Goal: Browse casually: Explore the website without a specific task or goal

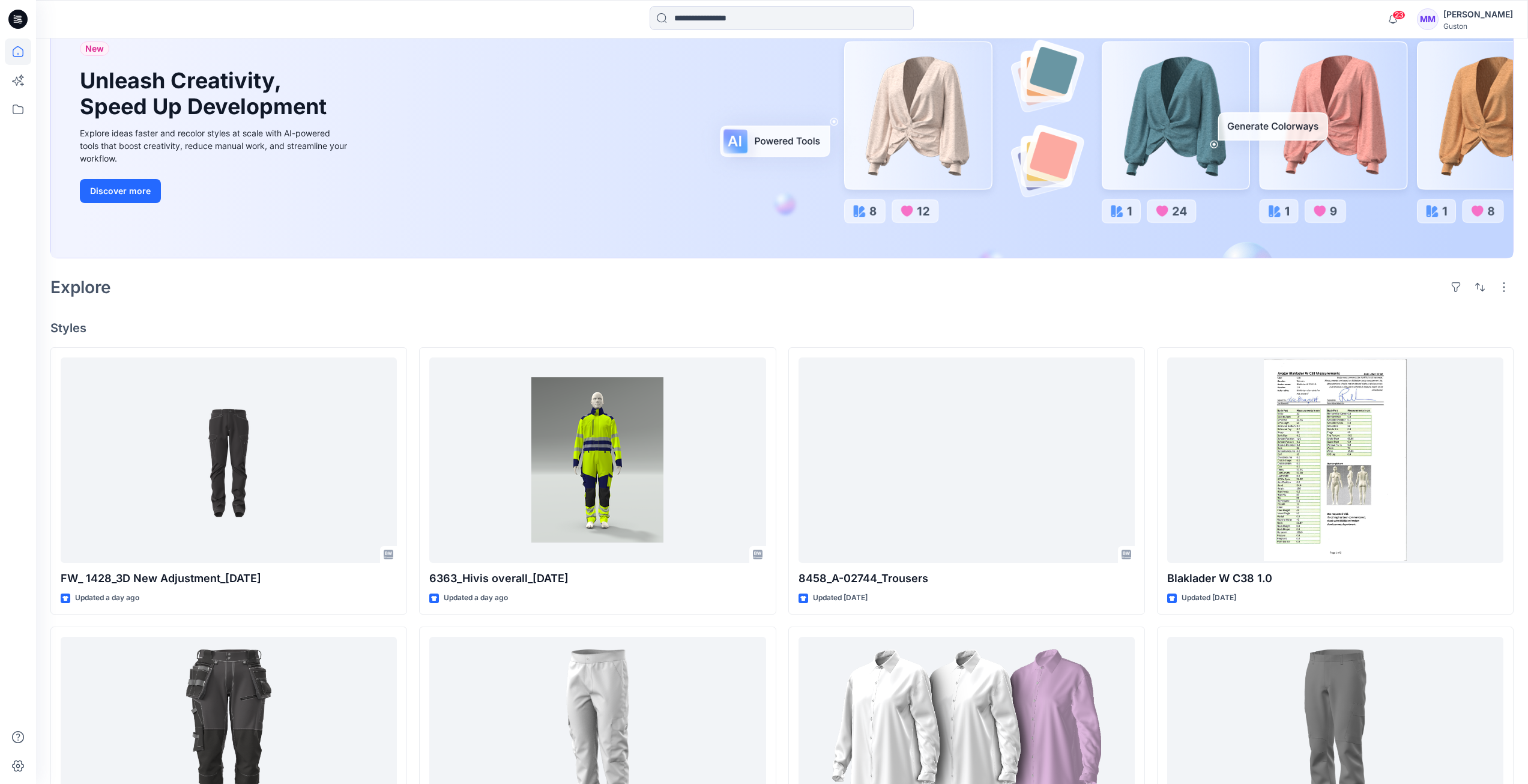
scroll to position [120, 0]
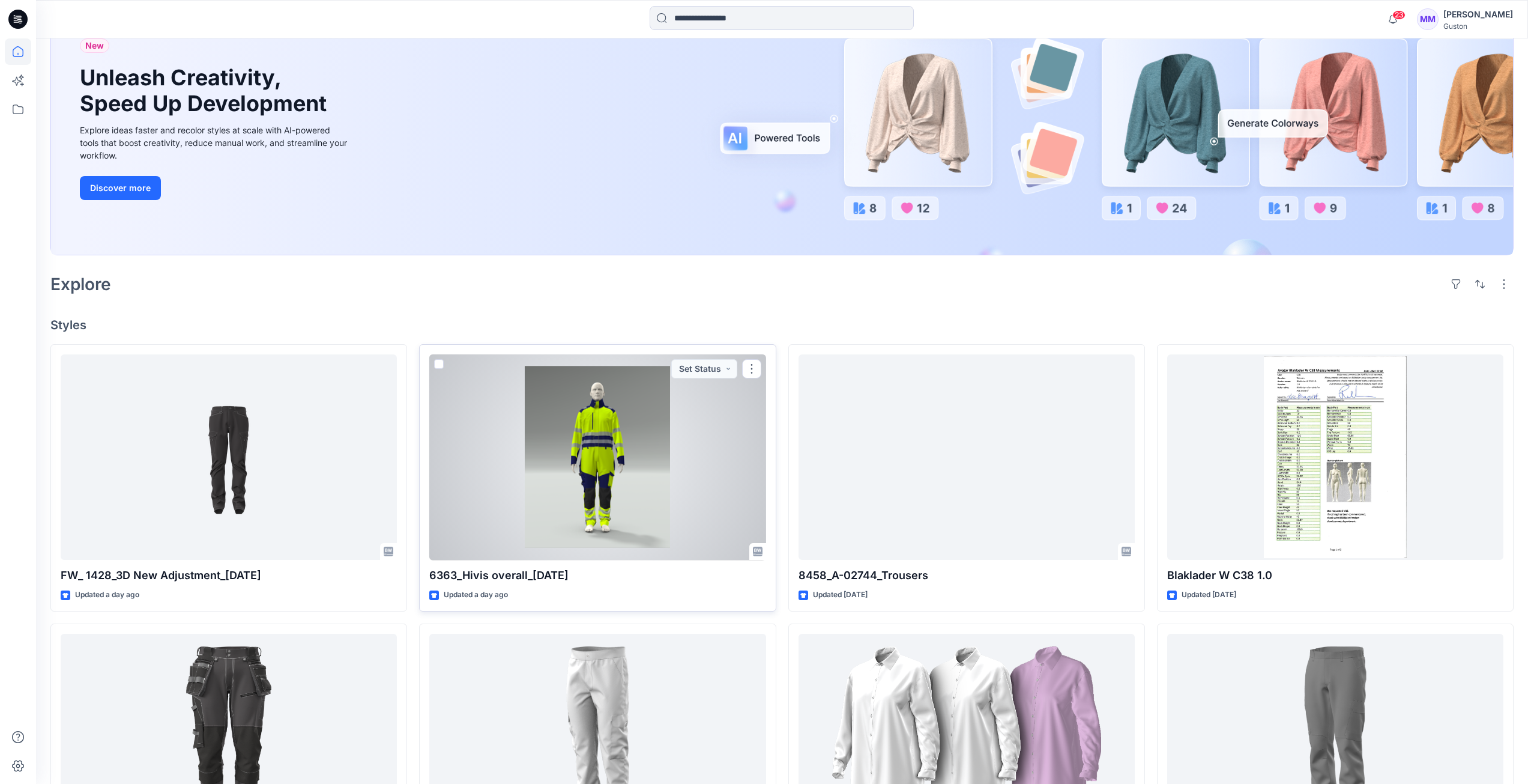
click at [554, 455] on div at bounding box center [597, 456] width 336 height 206
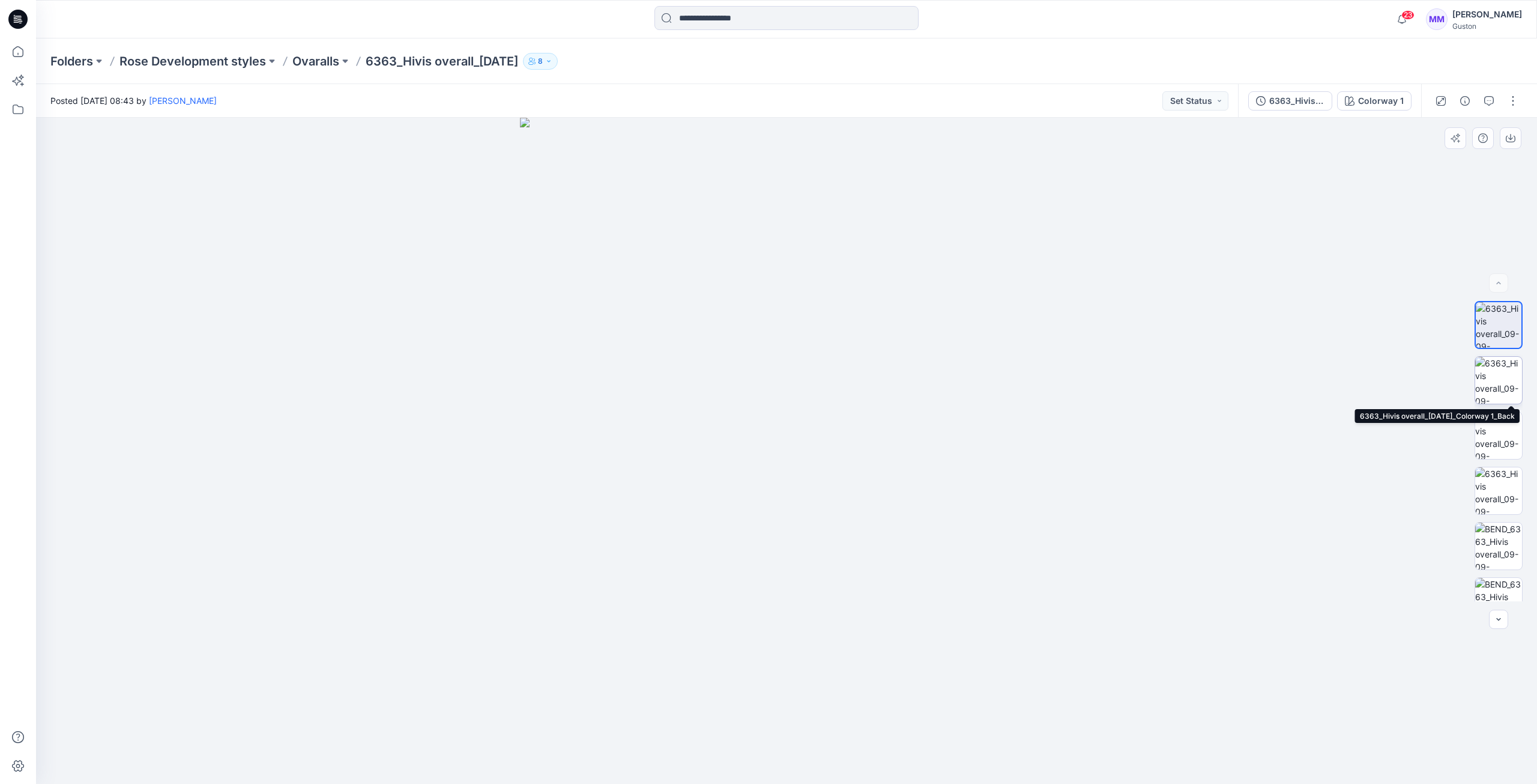
click at [1492, 384] on img at bounding box center [1498, 379] width 47 height 47
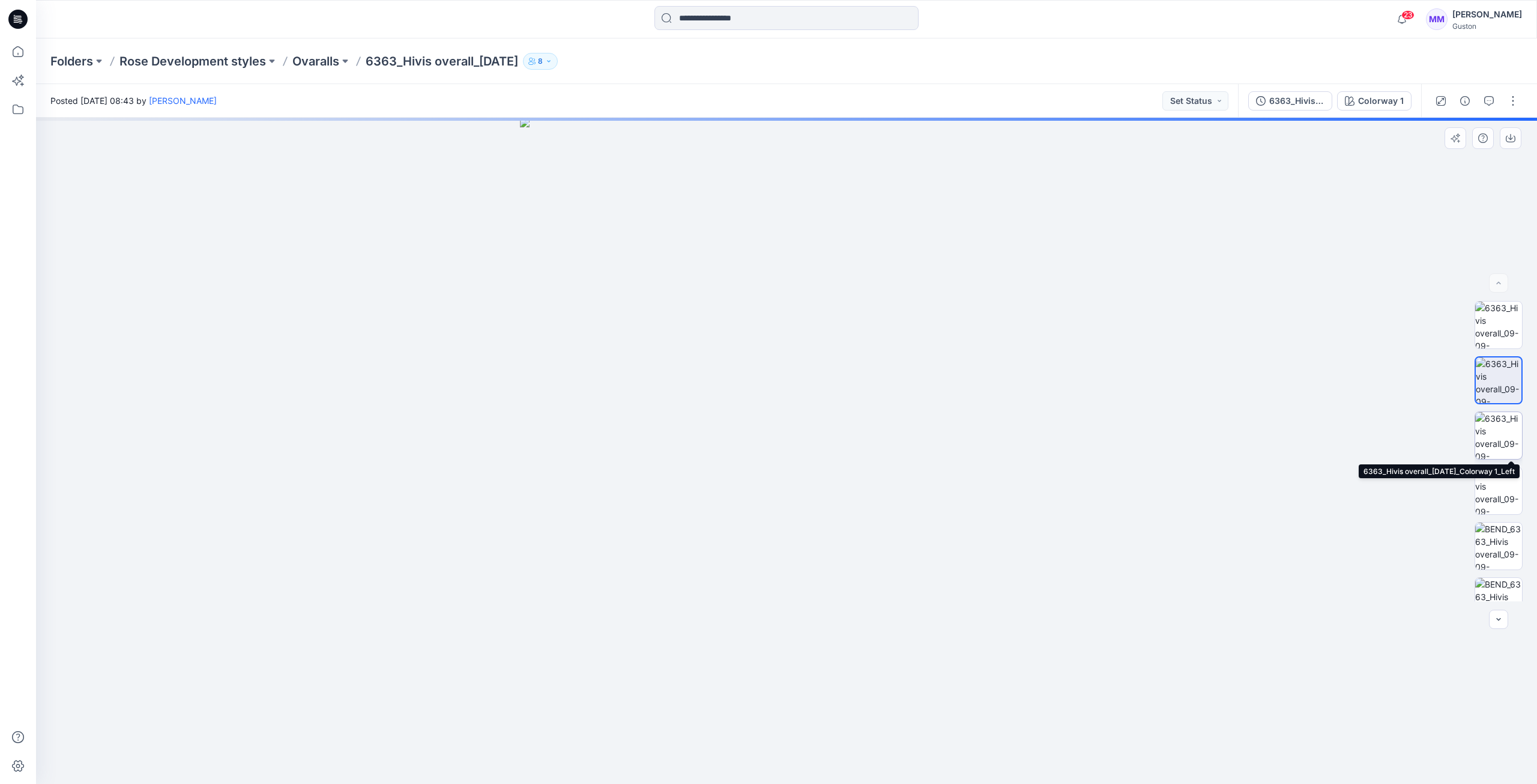
click at [1492, 428] on img at bounding box center [1498, 435] width 47 height 47
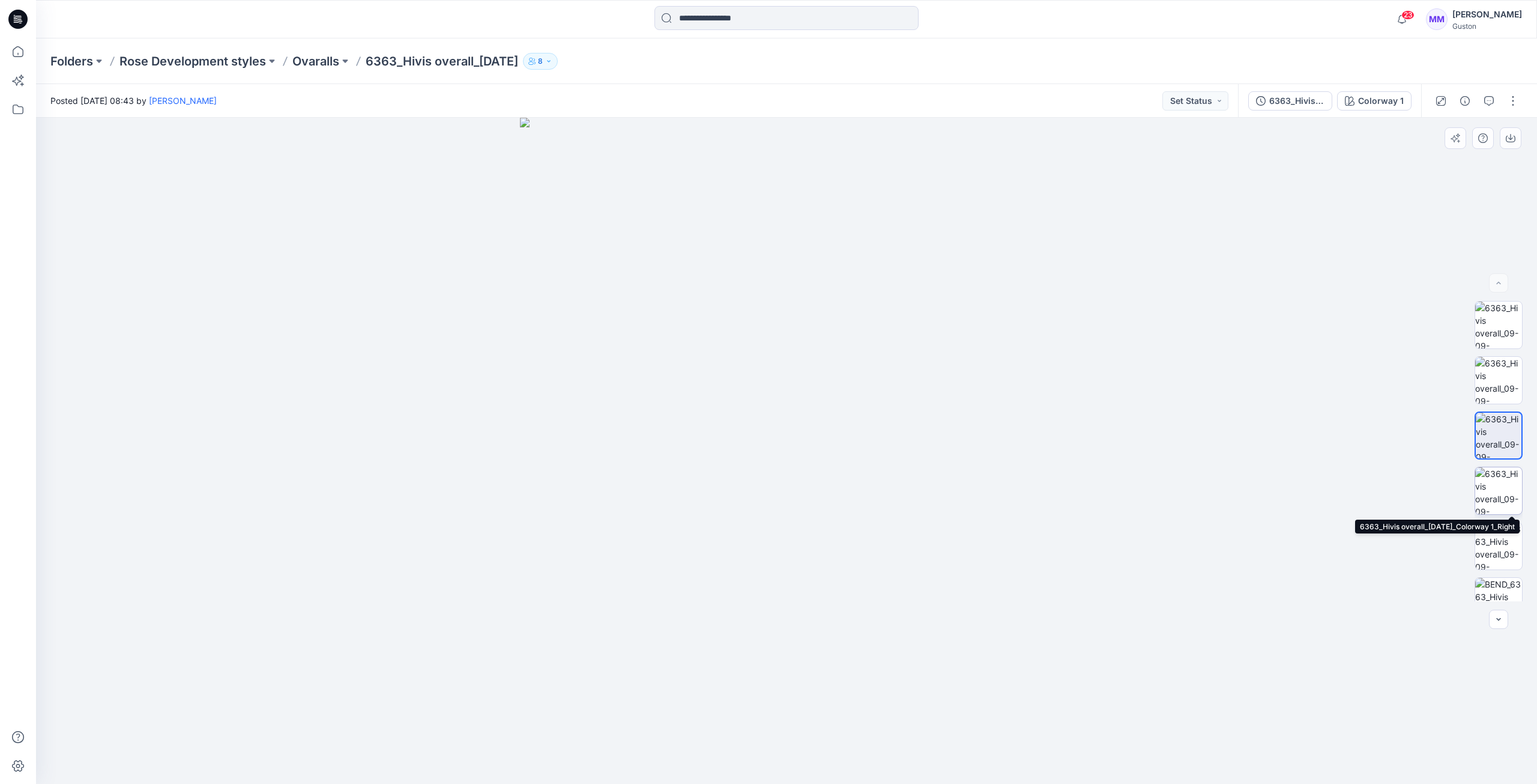
click at [1492, 487] on img at bounding box center [1498, 490] width 47 height 47
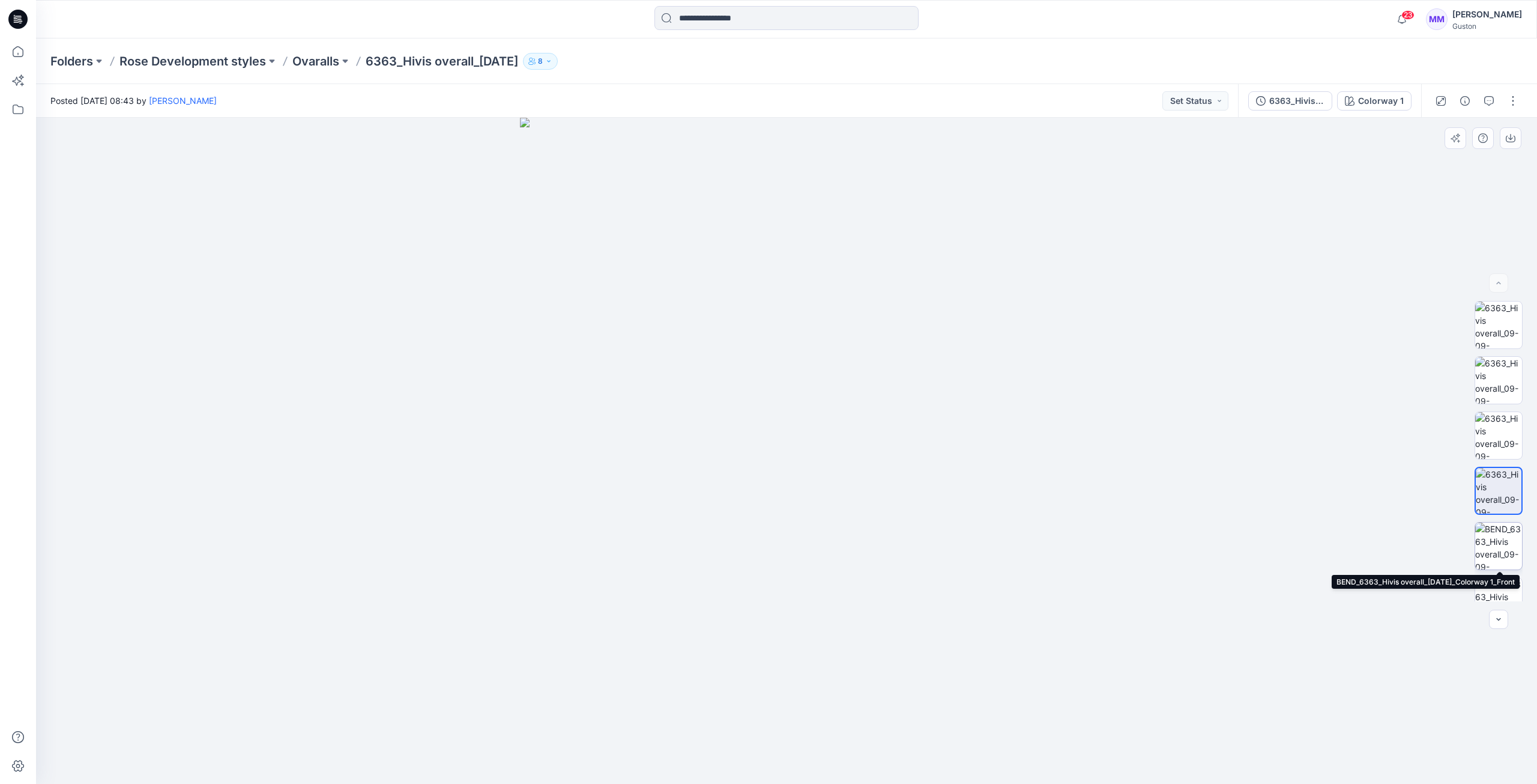
click at [1498, 546] on img at bounding box center [1498, 546] width 47 height 47
click at [1499, 523] on img at bounding box center [1498, 536] width 47 height 47
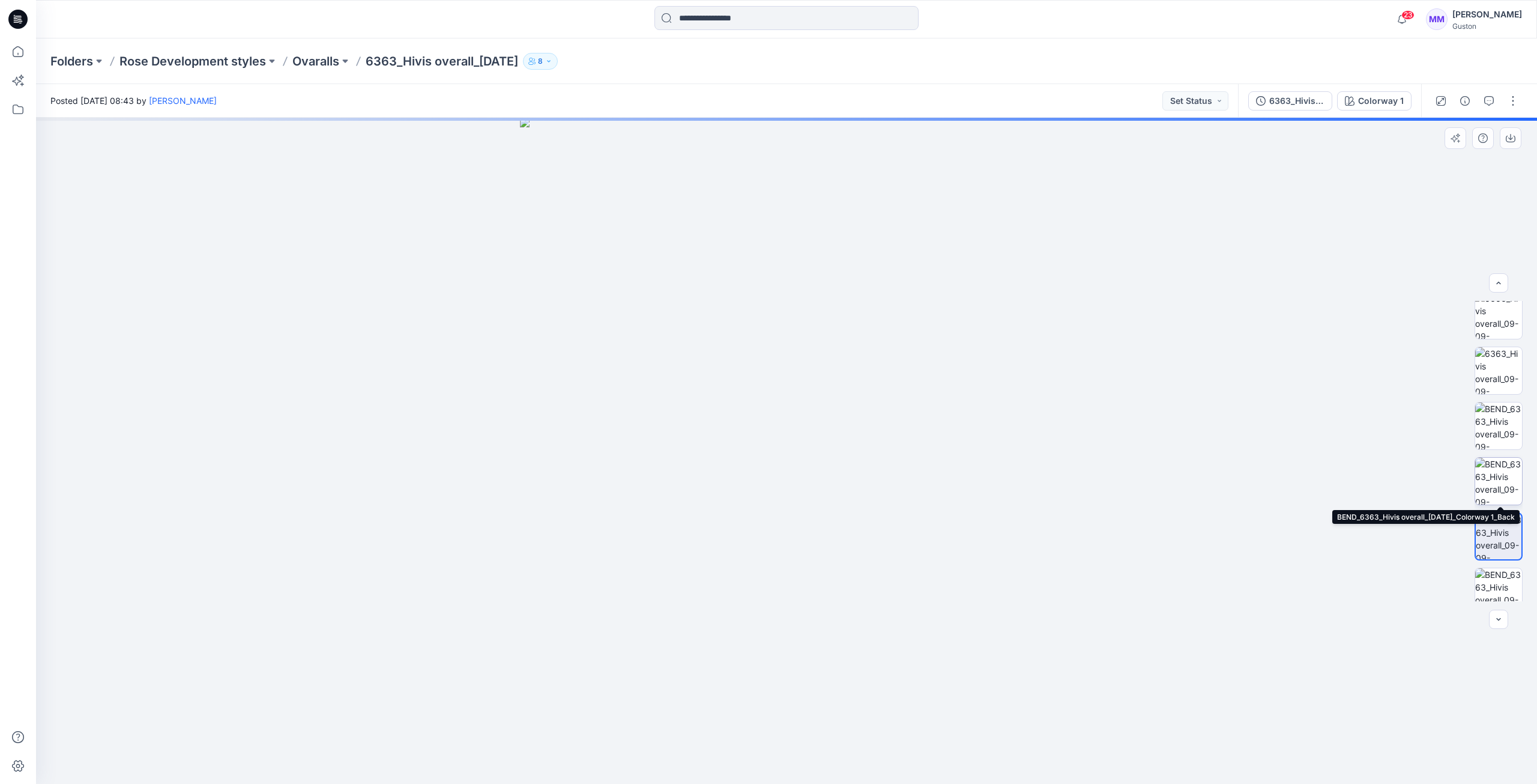
click at [1496, 475] on img at bounding box center [1498, 481] width 47 height 47
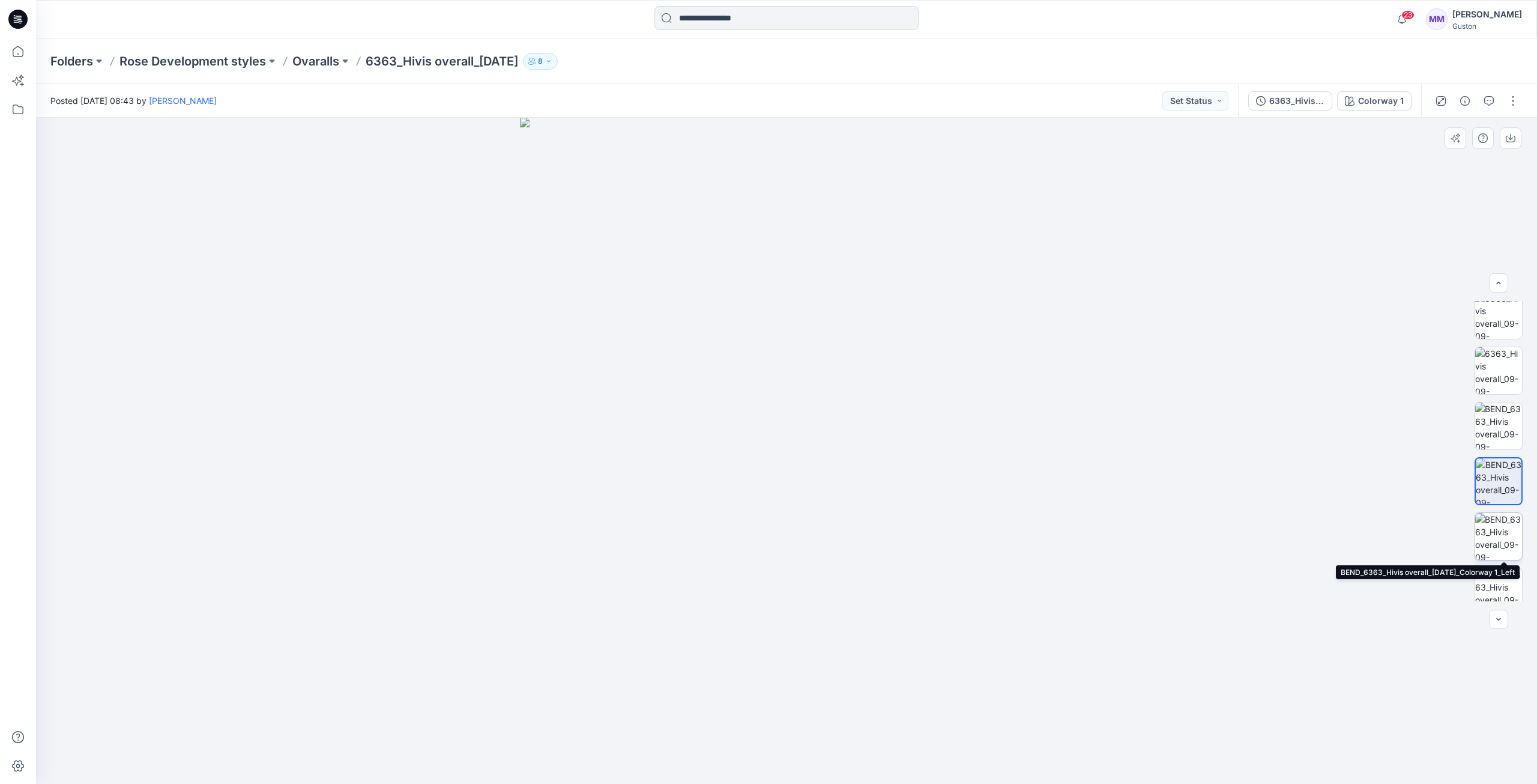
click at [1497, 534] on img at bounding box center [1498, 536] width 47 height 47
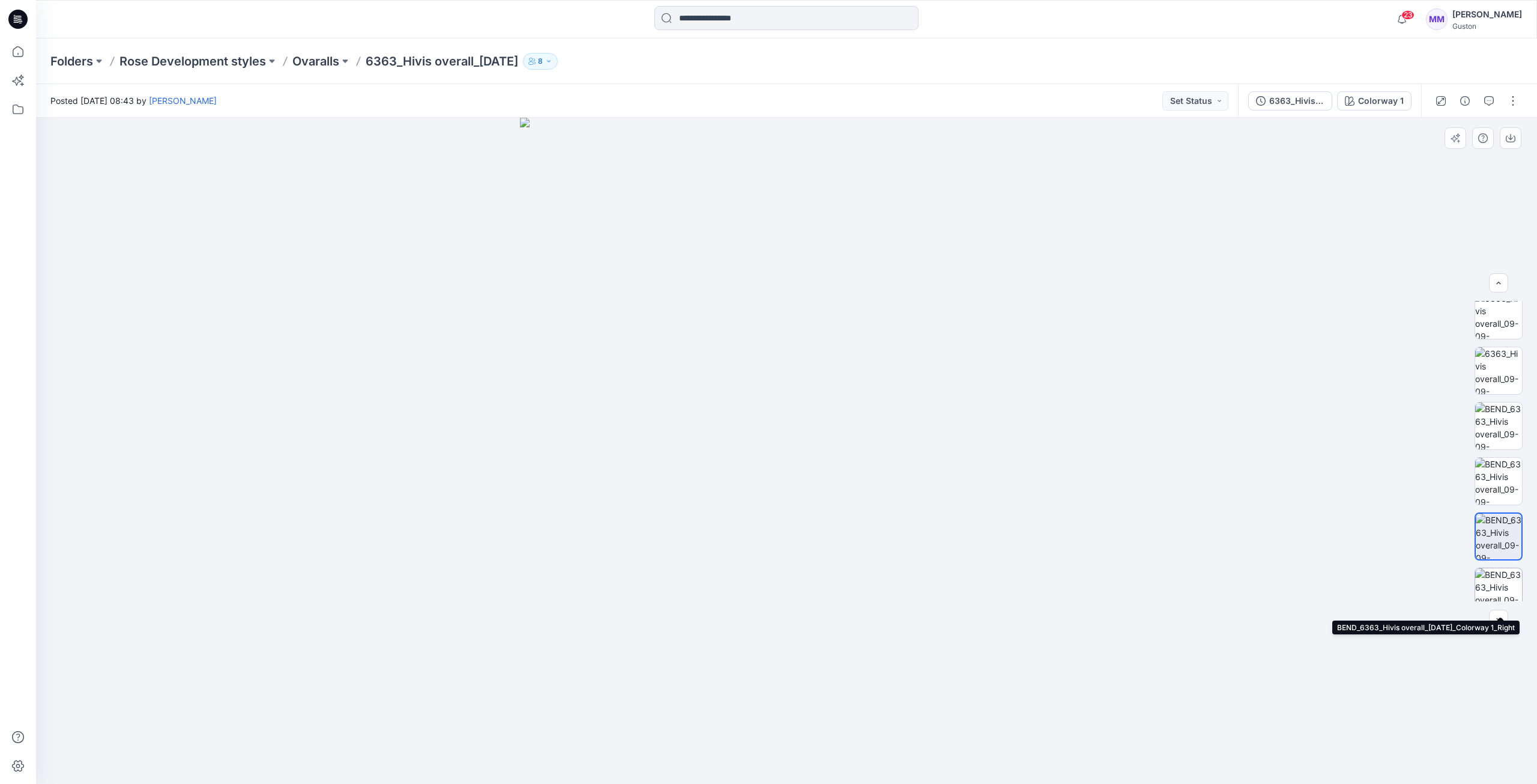
click at [1497, 579] on img at bounding box center [1498, 591] width 47 height 47
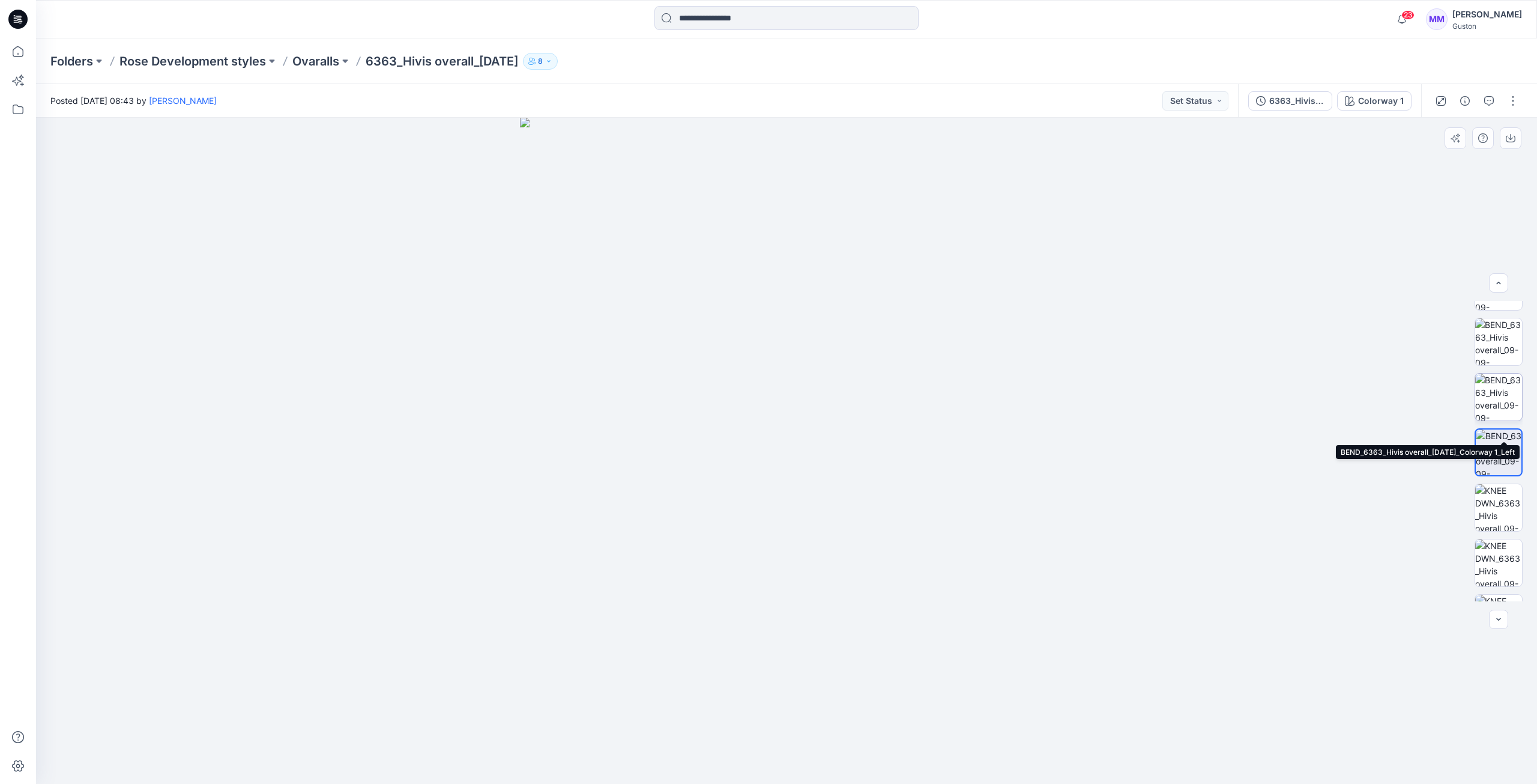
scroll to position [240, 0]
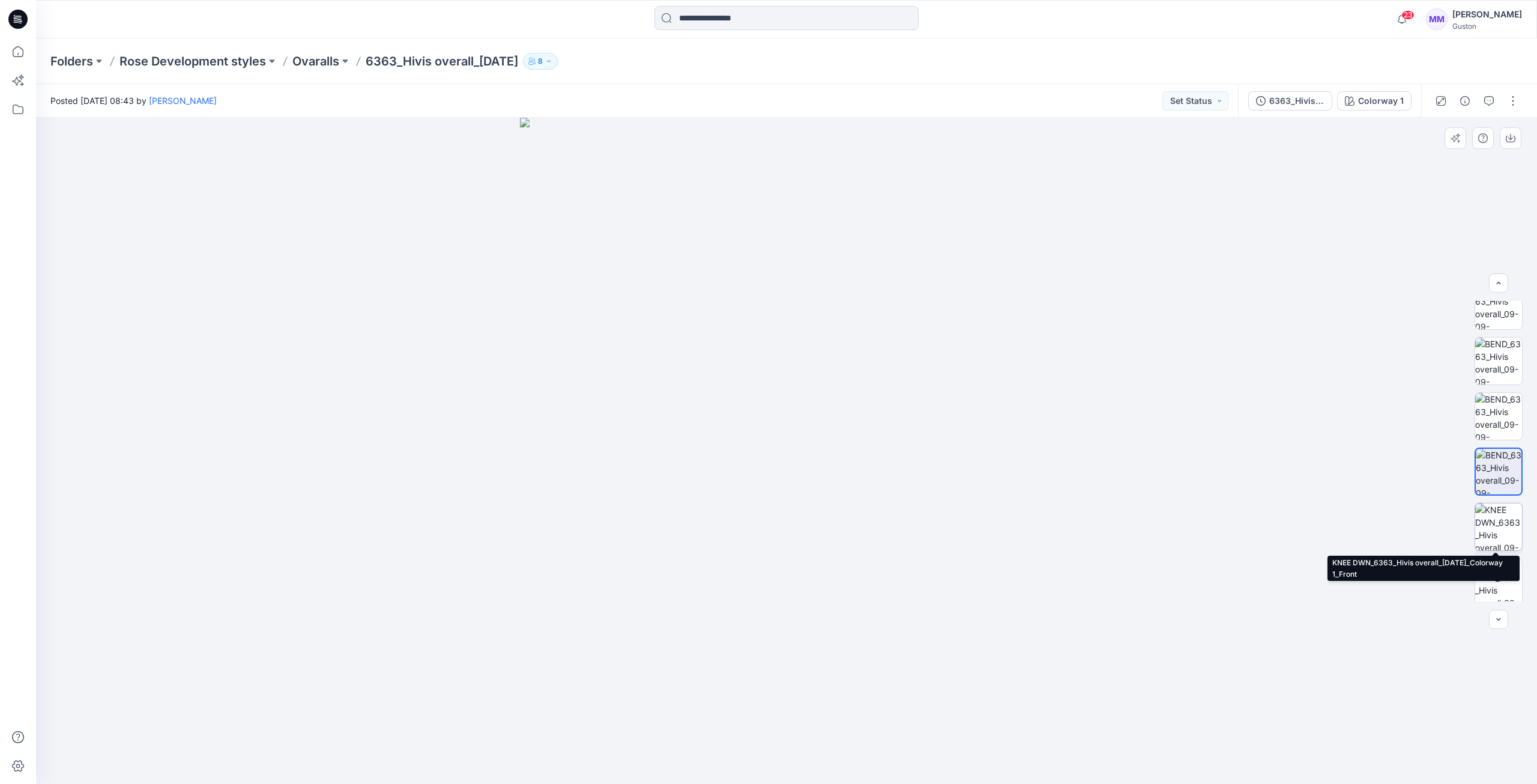
click at [1496, 529] on img at bounding box center [1498, 526] width 47 height 47
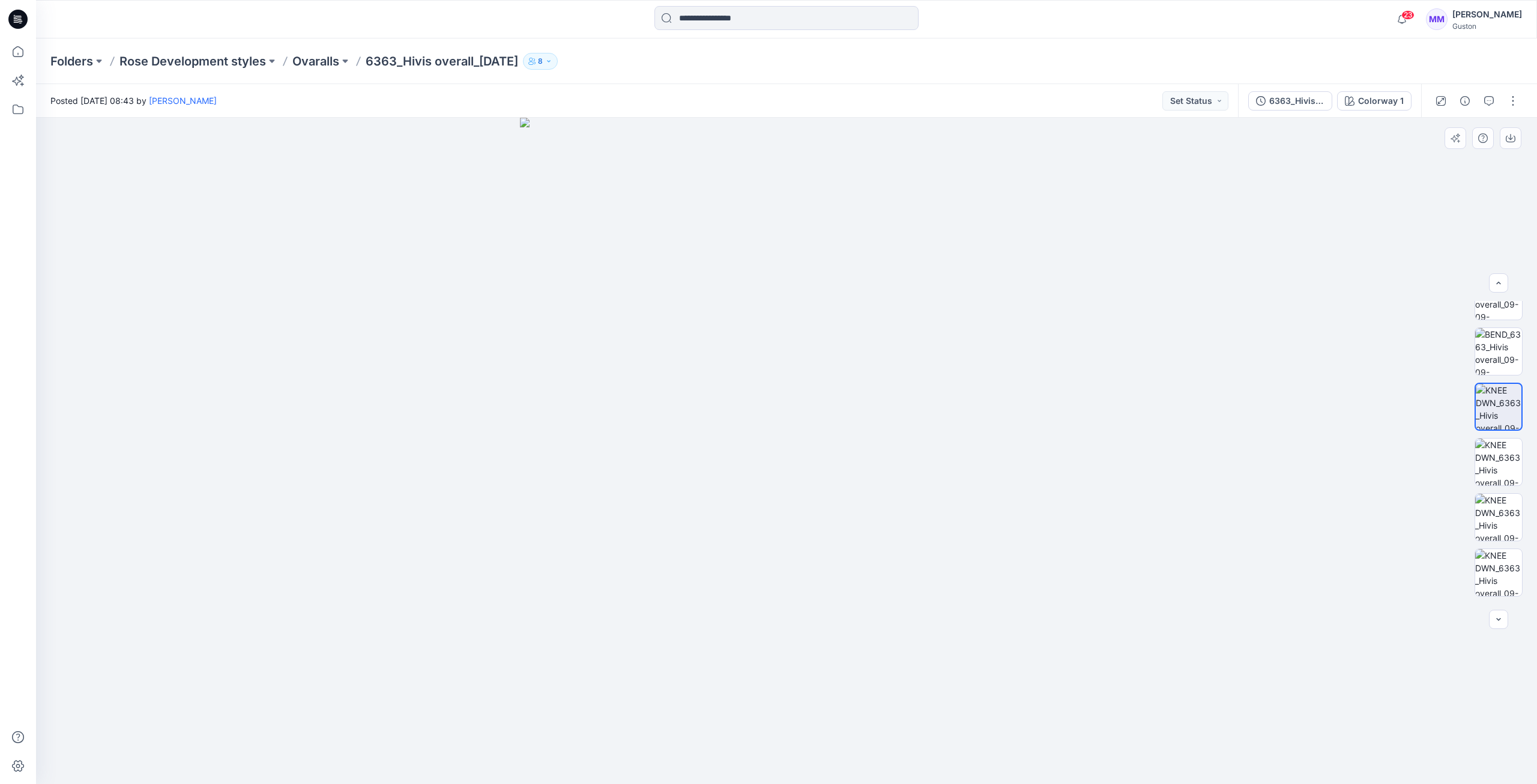
click at [1496, 529] on img at bounding box center [1498, 517] width 47 height 47
click at [1496, 529] on img at bounding box center [1498, 512] width 47 height 47
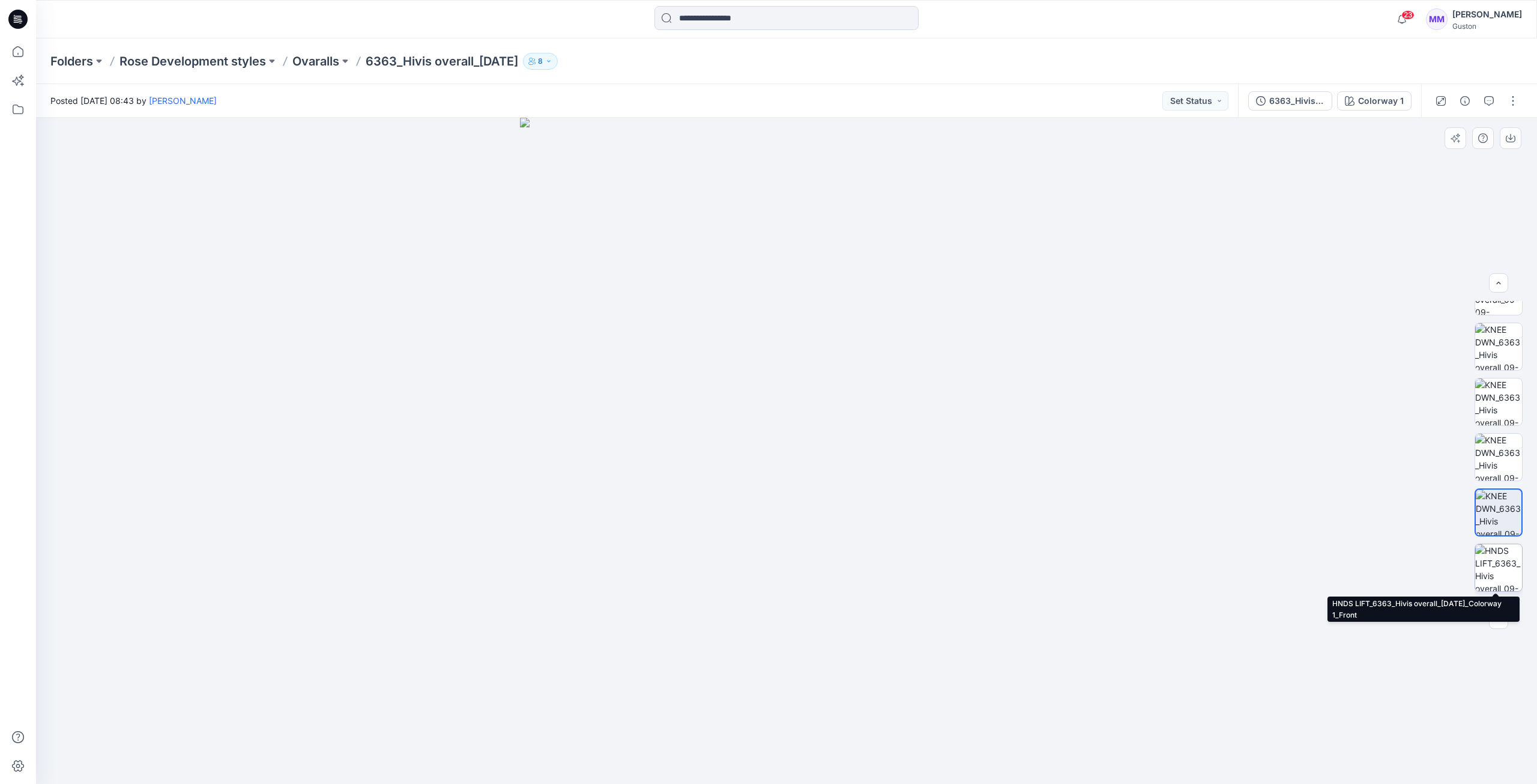
click at [1494, 555] on img at bounding box center [1498, 567] width 47 height 47
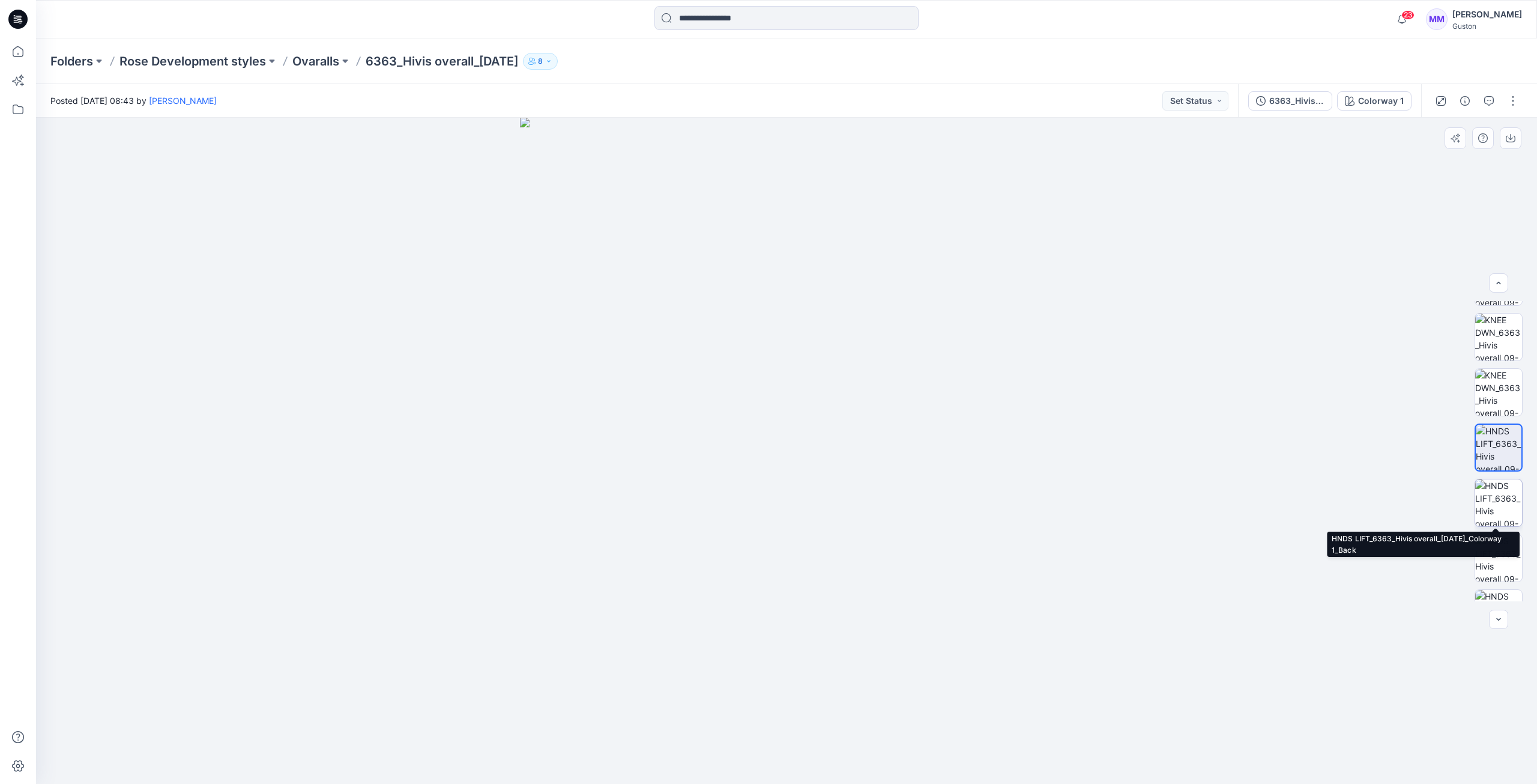
click at [1494, 510] on img at bounding box center [1498, 502] width 47 height 47
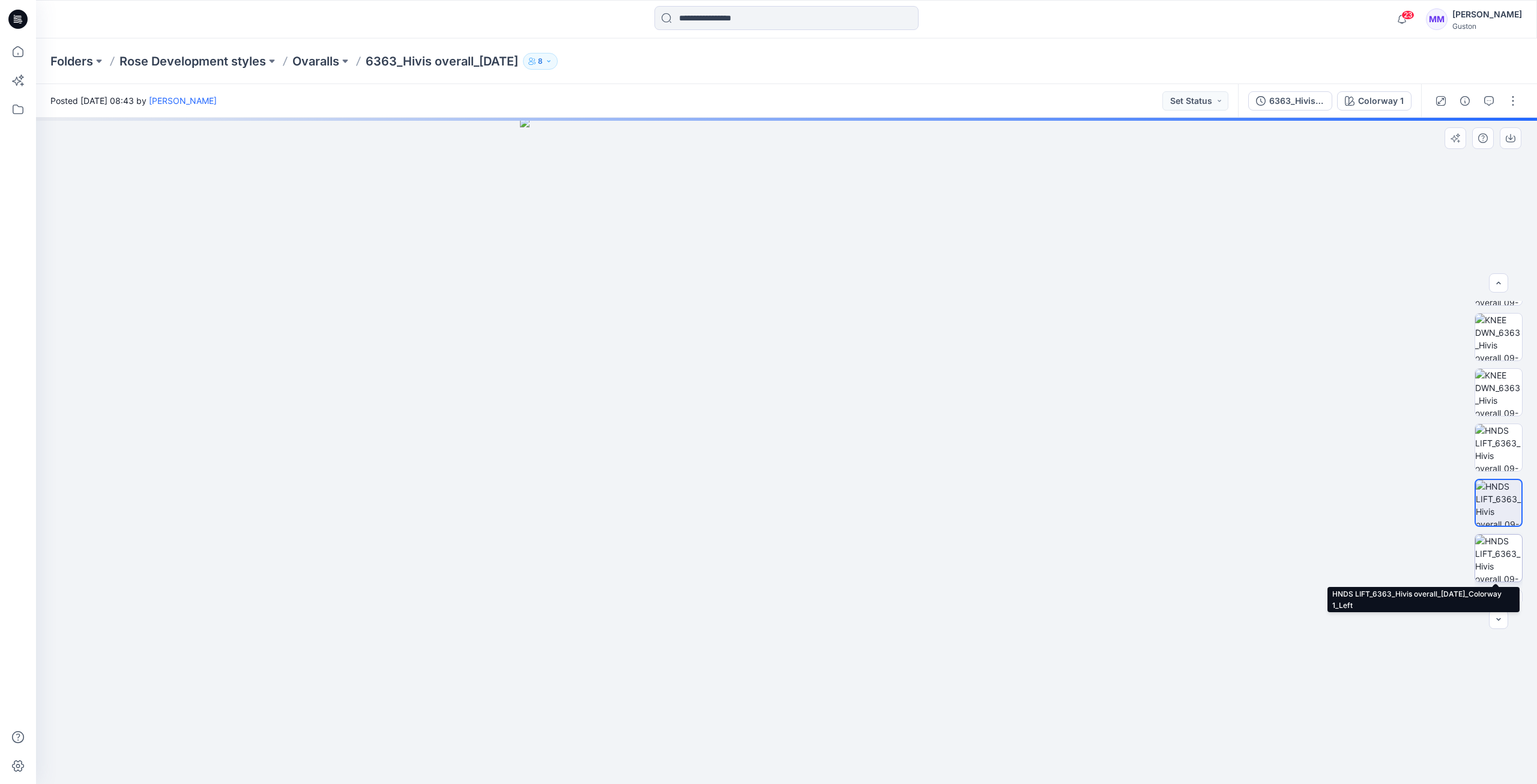
click at [1493, 546] on img at bounding box center [1498, 557] width 47 height 47
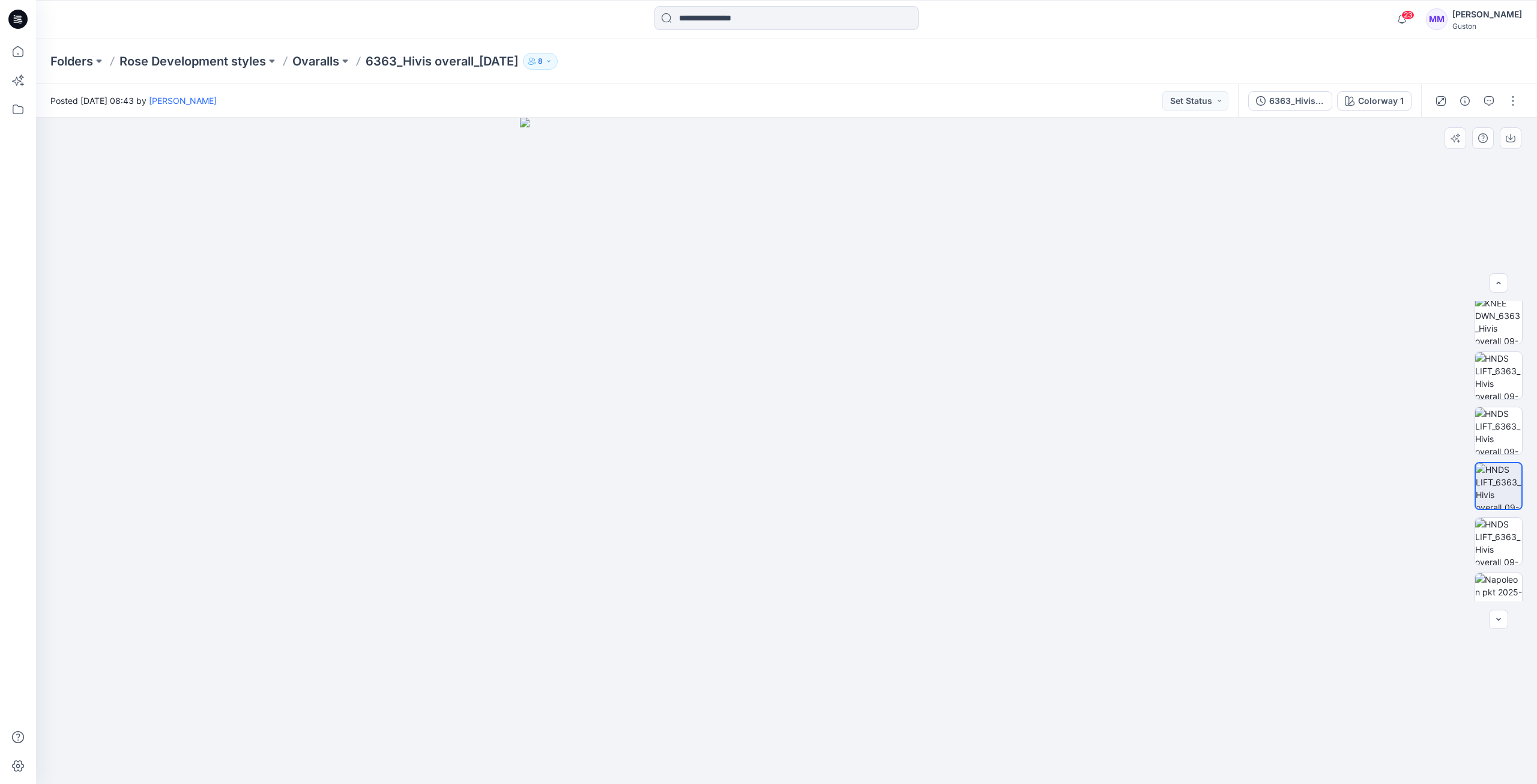
scroll to position [632, 0]
click at [1488, 528] on img at bounding box center [1498, 521] width 47 height 47
click at [1493, 568] on img at bounding box center [1498, 577] width 47 height 47
click at [1490, 324] on img at bounding box center [1498, 324] width 47 height 47
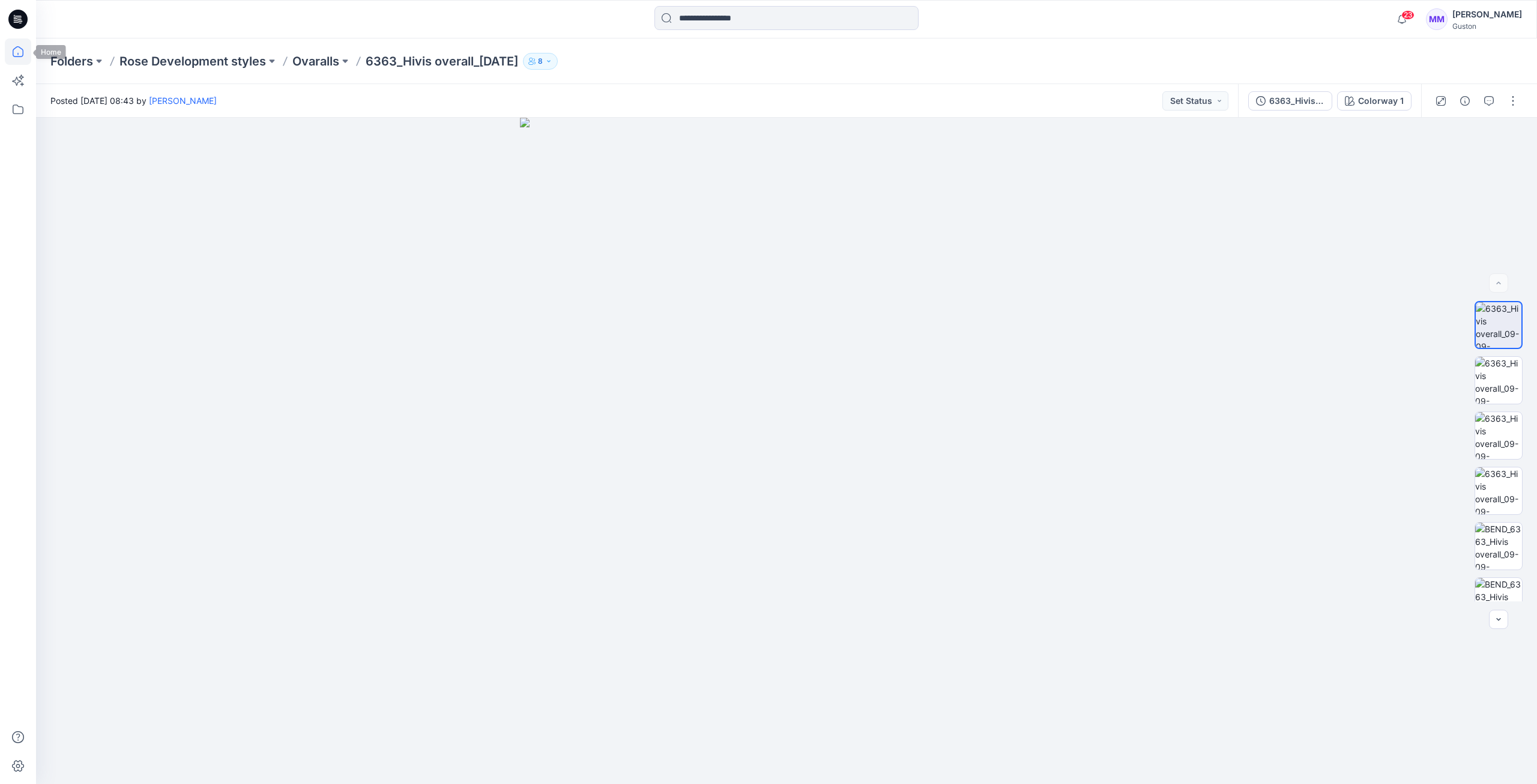
click at [17, 56] on icon at bounding box center [18, 52] width 26 height 26
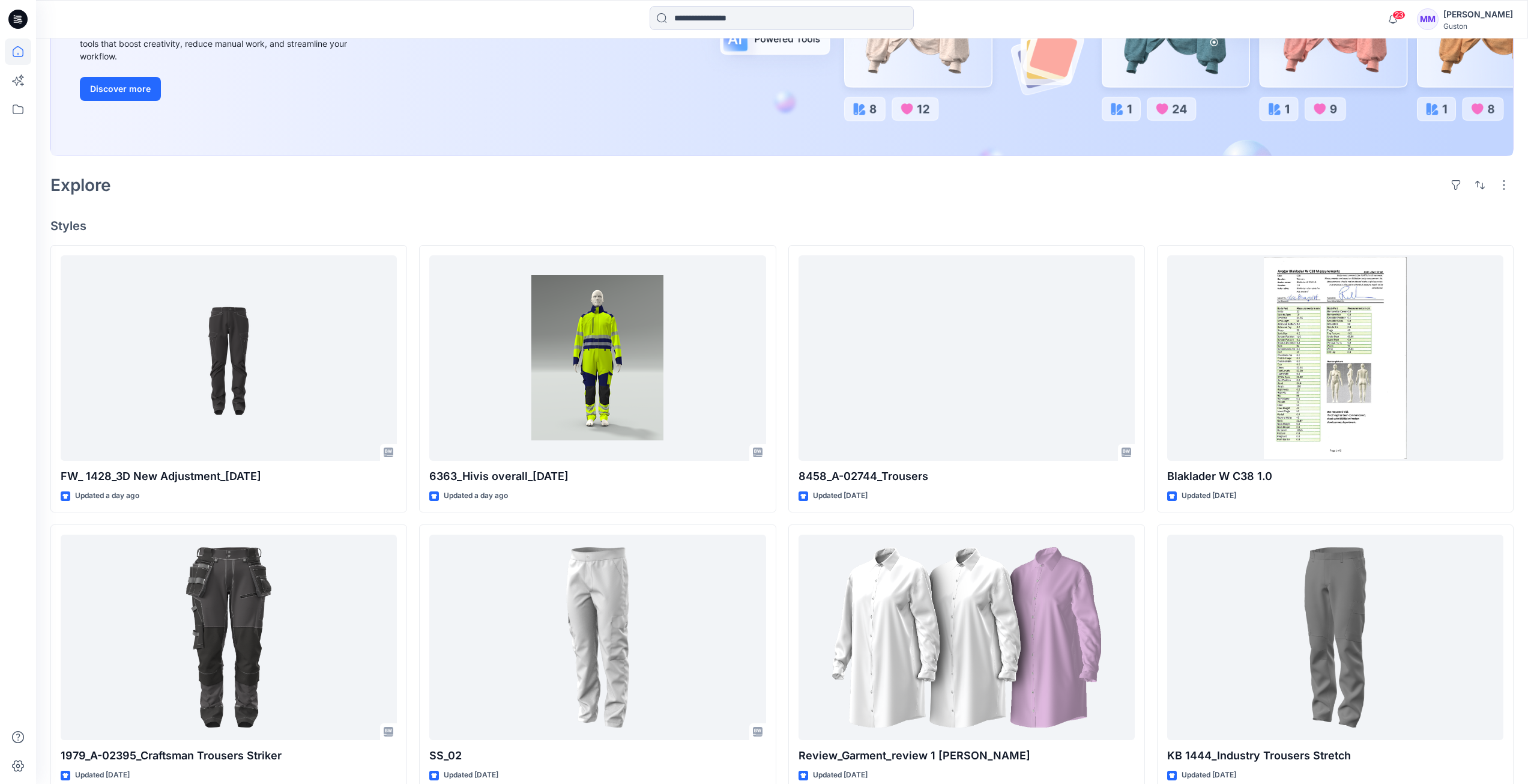
scroll to position [240, 0]
